Goal: Register for event/course

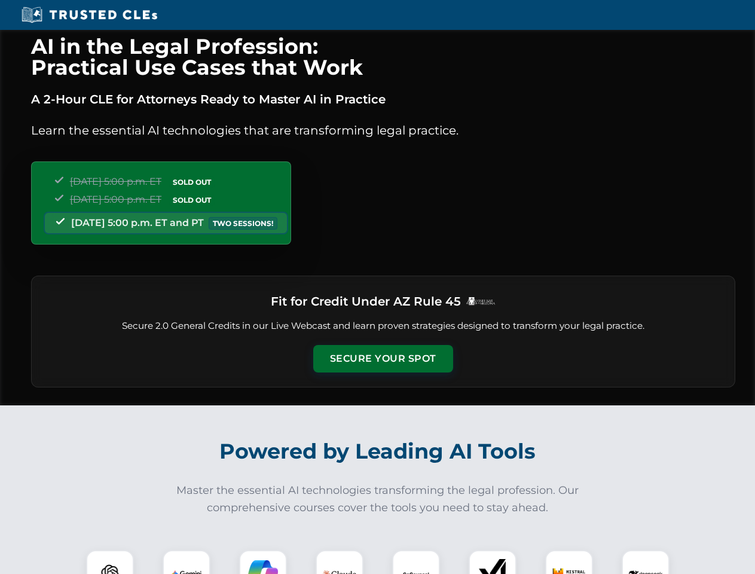
click at [382, 359] on button "Secure Your Spot" at bounding box center [383, 358] width 140 height 27
click at [110, 562] on img at bounding box center [110, 573] width 35 height 35
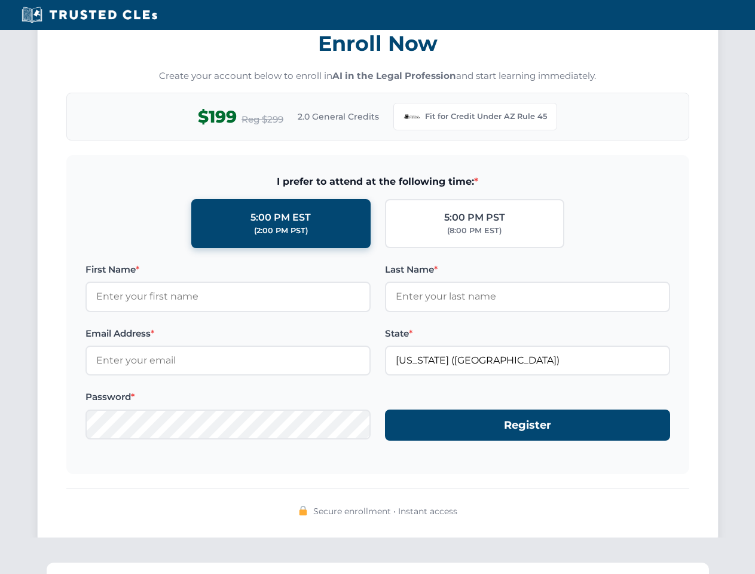
scroll to position [1165, 0]
